Goal: Transaction & Acquisition: Purchase product/service

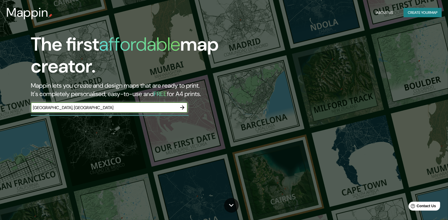
type input "[GEOGRAPHIC_DATA], [GEOGRAPHIC_DATA]"
click at [183, 106] on icon "button" at bounding box center [182, 108] width 4 height 4
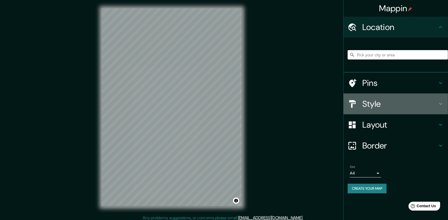
click at [420, 104] on h4 "Style" at bounding box center [400, 104] width 75 height 10
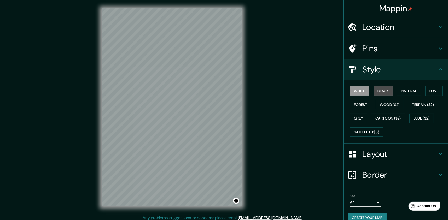
click at [378, 90] on button "Black" at bounding box center [384, 91] width 20 height 10
drag, startPoint x: 396, startPoint y: 91, endPoint x: 405, endPoint y: 90, distance: 8.7
click at [397, 91] on button "Natural" at bounding box center [409, 91] width 24 height 10
click at [426, 90] on button "Love" at bounding box center [434, 91] width 17 height 10
click at [408, 91] on button "Natural" at bounding box center [409, 91] width 24 height 10
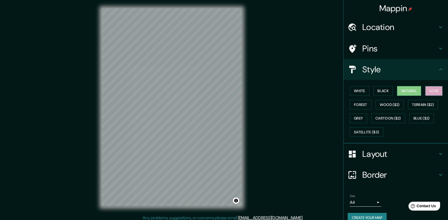
click at [436, 91] on button "Love" at bounding box center [434, 91] width 17 height 10
click at [419, 91] on button "Natural" at bounding box center [409, 91] width 24 height 10
click at [360, 105] on button "Forest" at bounding box center [361, 105] width 22 height 10
click at [398, 91] on button "Natural" at bounding box center [409, 91] width 24 height 10
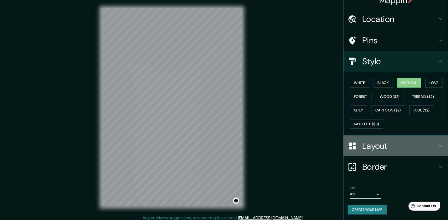
click at [421, 154] on div "Layout" at bounding box center [396, 146] width 105 height 21
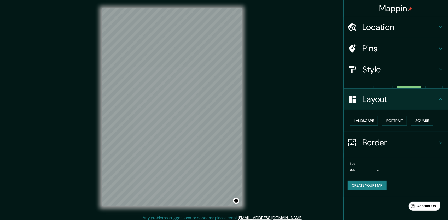
scroll to position [0, 0]
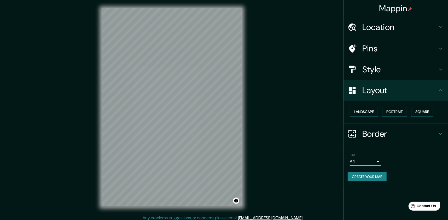
click at [401, 129] on h4 "Border" at bounding box center [400, 134] width 75 height 10
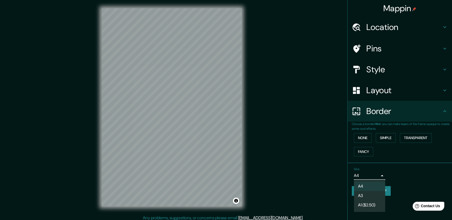
click at [366, 174] on body "Mappin Location Pins Style Layout Border Choose a border. Hint : you can make l…" at bounding box center [226, 110] width 452 height 220
drag, startPoint x: 366, startPoint y: 174, endPoint x: 370, endPoint y: 174, distance: 3.4
click at [366, 174] on div at bounding box center [226, 110] width 452 height 220
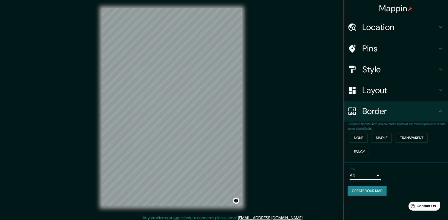
click at [381, 191] on button "Create your map" at bounding box center [367, 191] width 39 height 10
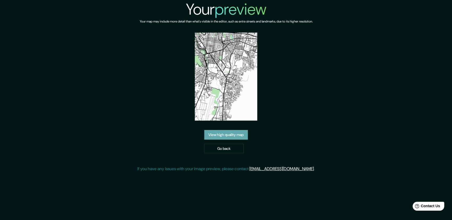
click at [235, 134] on link "View high quality map" at bounding box center [226, 135] width 44 height 10
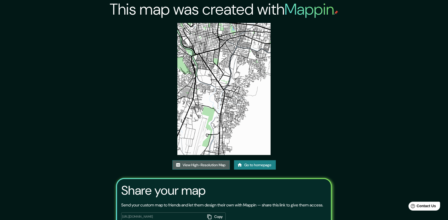
drag, startPoint x: 252, startPoint y: 79, endPoint x: 220, endPoint y: 166, distance: 92.8
click at [220, 166] on link "View High-Resolution Map" at bounding box center [202, 165] width 58 height 10
click at [218, 136] on img at bounding box center [224, 89] width 94 height 132
click at [216, 159] on div "This map was created with Mappin View High-Resolution Map Go to homepage Share …" at bounding box center [224, 128] width 229 height 257
click at [211, 165] on link "View High-Resolution Map" at bounding box center [202, 165] width 58 height 10
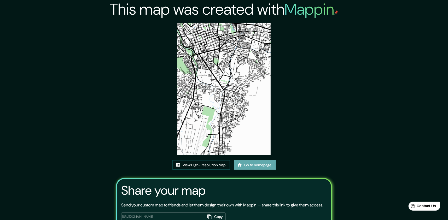
click at [254, 164] on link "Go to homepage" at bounding box center [255, 165] width 42 height 10
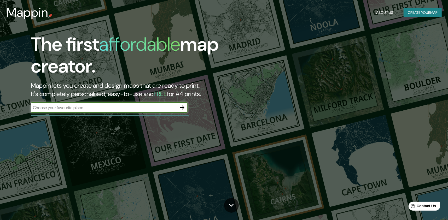
drag, startPoint x: 140, startPoint y: 105, endPoint x: 158, endPoint y: 106, distance: 18.1
click at [140, 105] on input "text" at bounding box center [104, 108] width 146 height 6
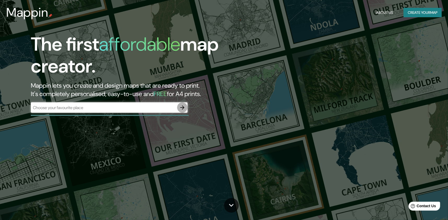
drag, startPoint x: 183, startPoint y: 108, endPoint x: 43, endPoint y: 6, distance: 173.2
click at [183, 108] on icon "button" at bounding box center [182, 108] width 4 height 4
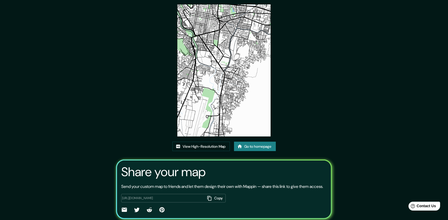
scroll to position [43, 0]
